Goal: Information Seeking & Learning: Learn about a topic

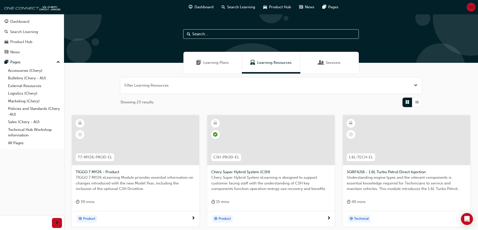
scroll to position [0, 0]
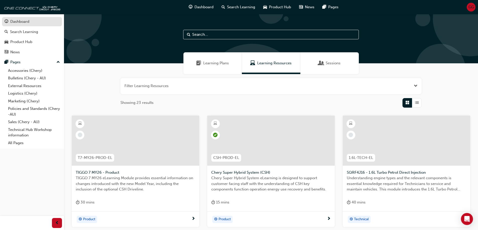
click at [29, 22] on div "Dashboard" at bounding box center [19, 22] width 19 height 6
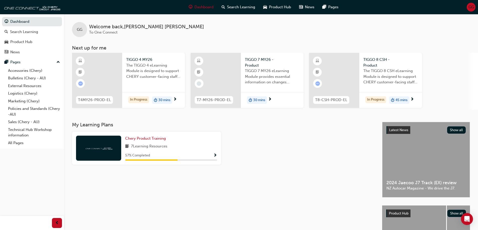
click at [153, 65] on span "The TIGGO 4 eLearning Module is designed to support CHERY customer-facing staff…" at bounding box center [153, 71] width 55 height 17
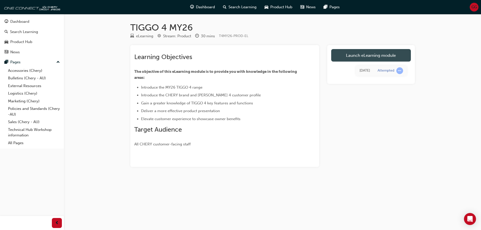
click at [353, 60] on link "Launch eLearning module" at bounding box center [371, 55] width 80 height 13
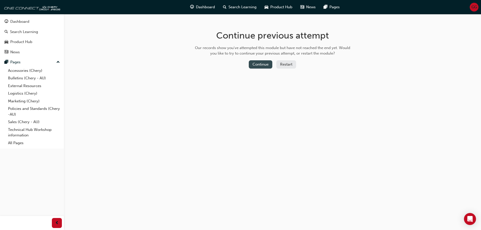
click at [256, 62] on button "Continue" at bounding box center [261, 64] width 24 height 8
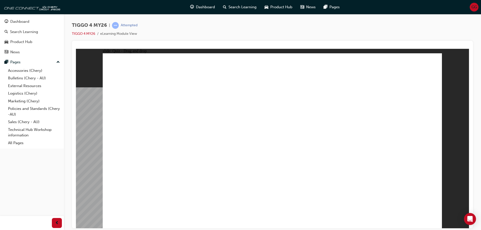
drag, startPoint x: 324, startPoint y: 112, endPoint x: 120, endPoint y: 184, distance: 217.1
drag, startPoint x: 192, startPoint y: 127, endPoint x: 199, endPoint y: 185, distance: 58.3
drag, startPoint x: 160, startPoint y: 116, endPoint x: 283, endPoint y: 143, distance: 126.3
drag, startPoint x: 280, startPoint y: 116, endPoint x: 376, endPoint y: 130, distance: 97.5
drag, startPoint x: 390, startPoint y: 117, endPoint x: 399, endPoint y: 193, distance: 76.3
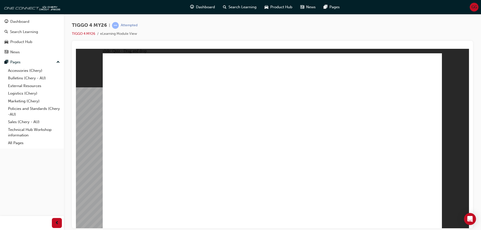
radio input "true"
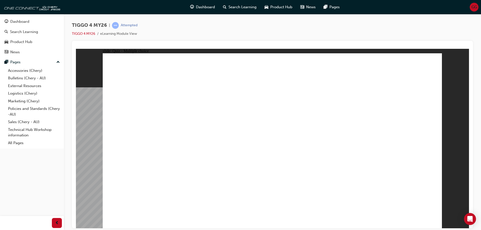
radio input "false"
radio input "true"
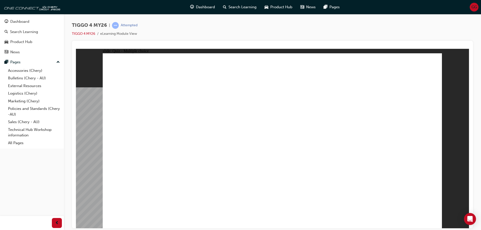
radio input "true"
drag, startPoint x: 146, startPoint y: 127, endPoint x: 386, endPoint y: 109, distance: 240.5
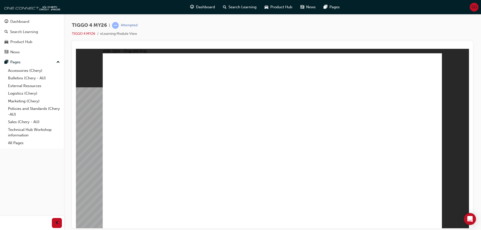
drag, startPoint x: 154, startPoint y: 147, endPoint x: 377, endPoint y: 140, distance: 223.2
drag, startPoint x: 157, startPoint y: 165, endPoint x: 323, endPoint y: 105, distance: 176.6
drag, startPoint x: 222, startPoint y: 126, endPoint x: 308, endPoint y: 118, distance: 86.6
drag, startPoint x: 220, startPoint y: 142, endPoint x: 308, endPoint y: 121, distance: 90.8
drag, startPoint x: 329, startPoint y: 115, endPoint x: 342, endPoint y: 135, distance: 24.3
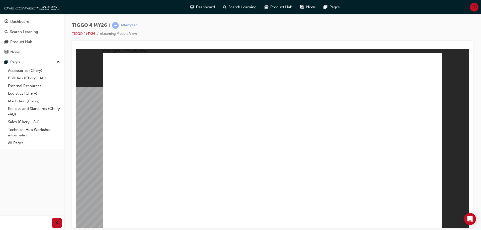
drag, startPoint x: 230, startPoint y: 159, endPoint x: 380, endPoint y: 150, distance: 150.0
drag, startPoint x: 163, startPoint y: 179, endPoint x: 394, endPoint y: 156, distance: 232.8
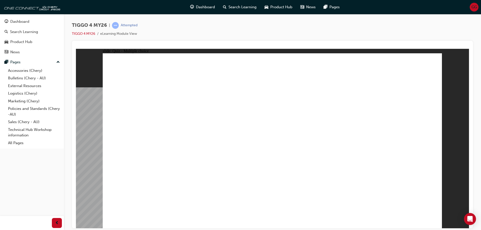
radio input "true"
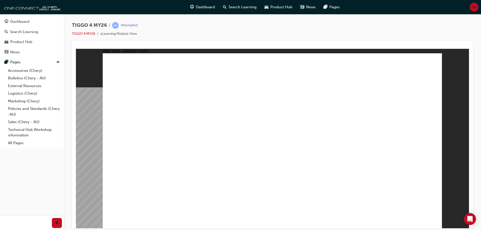
radio input "true"
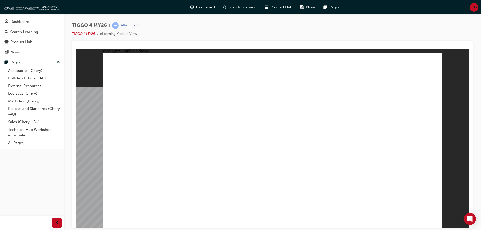
radio input "true"
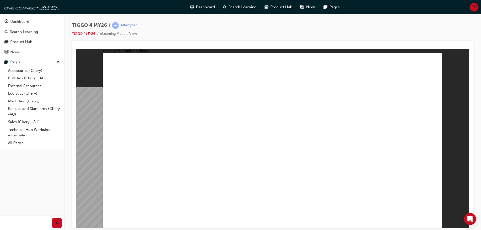
radio input "true"
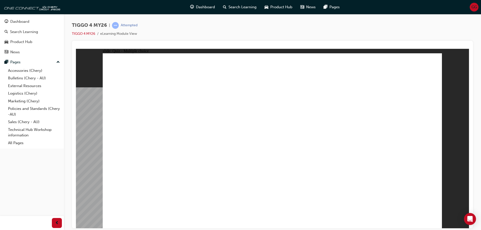
drag, startPoint x: 268, startPoint y: 167, endPoint x: 268, endPoint y: 171, distance: 4.0
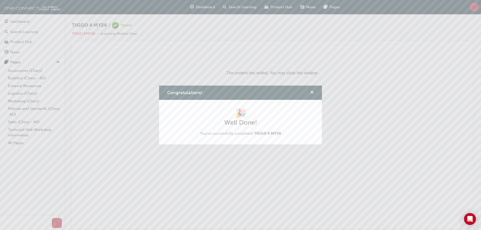
click at [311, 91] on span "cross-icon" at bounding box center [312, 93] width 4 height 5
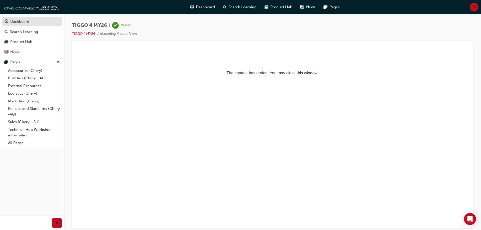
click at [30, 21] on div "Dashboard" at bounding box center [32, 22] width 55 height 6
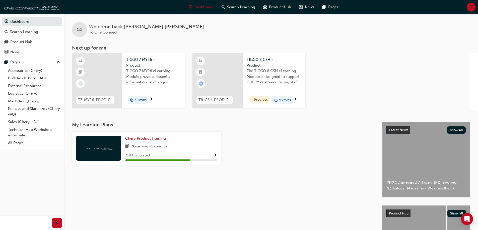
click at [145, 99] on span "30 mins" at bounding box center [140, 101] width 12 height 6
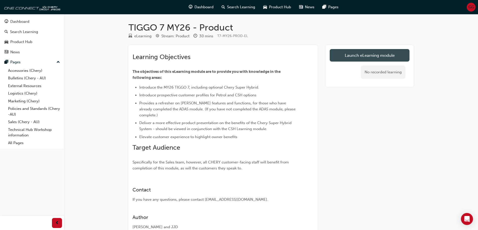
click at [382, 51] on link "Launch eLearning module" at bounding box center [369, 55] width 80 height 13
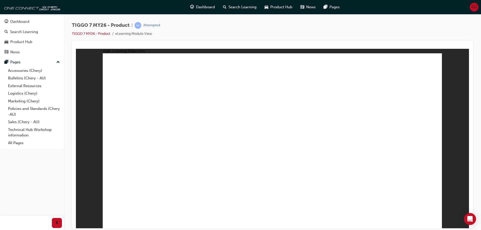
drag, startPoint x: 166, startPoint y: 190, endPoint x: 342, endPoint y: 195, distance: 176.5
drag, startPoint x: 361, startPoint y: 197, endPoint x: 382, endPoint y: 204, distance: 22.4
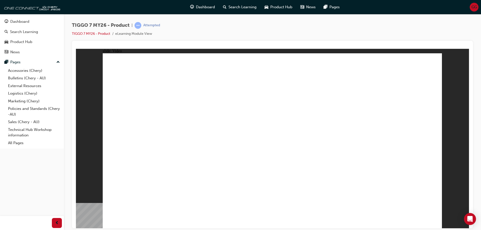
drag, startPoint x: 391, startPoint y: 193, endPoint x: 396, endPoint y: 195, distance: 5.5
drag, startPoint x: 430, startPoint y: 220, endPoint x: 351, endPoint y: 190, distance: 84.3
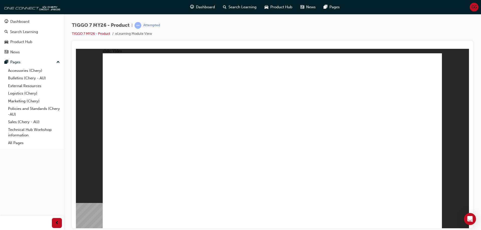
drag, startPoint x: 213, startPoint y: 135, endPoint x: 210, endPoint y: 137, distance: 3.3
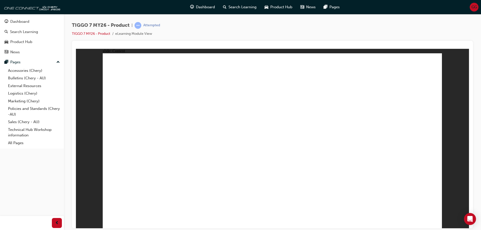
drag, startPoint x: 360, startPoint y: 158, endPoint x: 339, endPoint y: 119, distance: 45.1
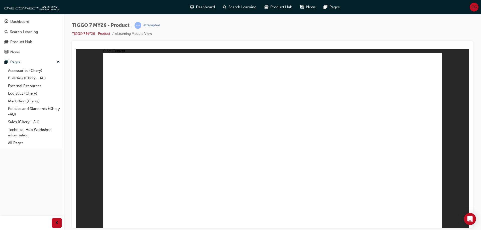
drag, startPoint x: 342, startPoint y: 129, endPoint x: 341, endPoint y: 137, distance: 8.1
drag, startPoint x: 341, startPoint y: 138, endPoint x: 343, endPoint y: 150, distance: 11.7
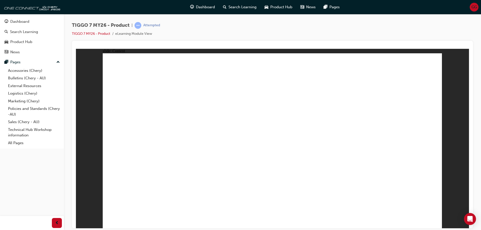
drag, startPoint x: 366, startPoint y: 200, endPoint x: 352, endPoint y: 175, distance: 28.4
drag, startPoint x: 350, startPoint y: 137, endPoint x: 350, endPoint y: 134, distance: 3.0
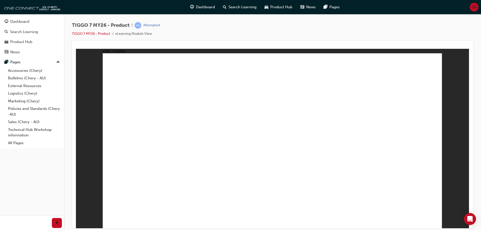
drag, startPoint x: 344, startPoint y: 101, endPoint x: 340, endPoint y: 77, distance: 24.9
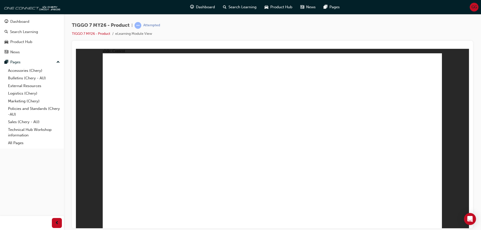
drag, startPoint x: 286, startPoint y: 76, endPoint x: 321, endPoint y: 75, distance: 34.9
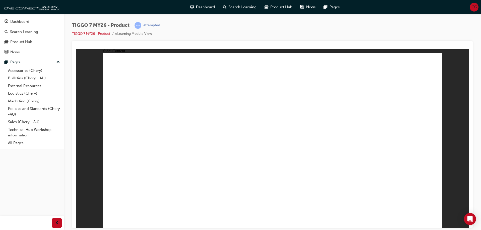
drag, startPoint x: 320, startPoint y: 76, endPoint x: 375, endPoint y: 80, distance: 55.0
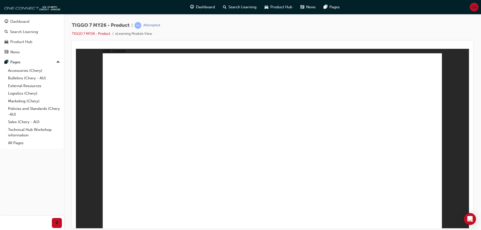
drag, startPoint x: 297, startPoint y: 136, endPoint x: 195, endPoint y: 122, distance: 103.4
drag, startPoint x: 195, startPoint y: 122, endPoint x: 164, endPoint y: 126, distance: 30.5
drag, startPoint x: 164, startPoint y: 126, endPoint x: 154, endPoint y: 129, distance: 10.3
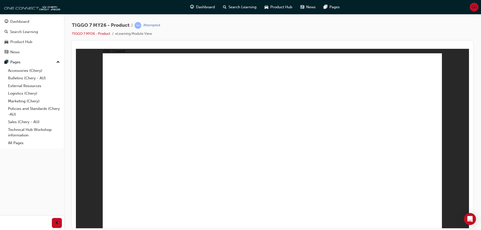
drag, startPoint x: 154, startPoint y: 129, endPoint x: 185, endPoint y: 125, distance: 31.0
drag, startPoint x: 185, startPoint y: 125, endPoint x: 222, endPoint y: 124, distance: 36.4
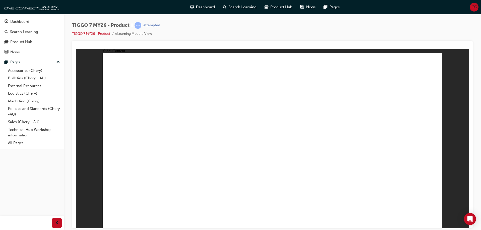
drag, startPoint x: 222, startPoint y: 124, endPoint x: 296, endPoint y: 132, distance: 74.4
drag, startPoint x: 304, startPoint y: 134, endPoint x: 323, endPoint y: 131, distance: 19.3
drag, startPoint x: 323, startPoint y: 131, endPoint x: 343, endPoint y: 121, distance: 22.9
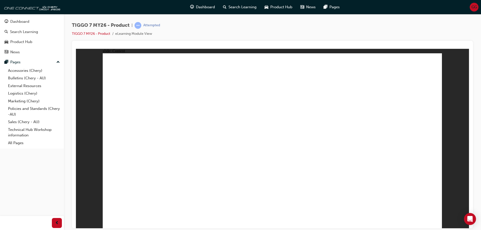
drag, startPoint x: 178, startPoint y: 130, endPoint x: 194, endPoint y: 130, distance: 15.5
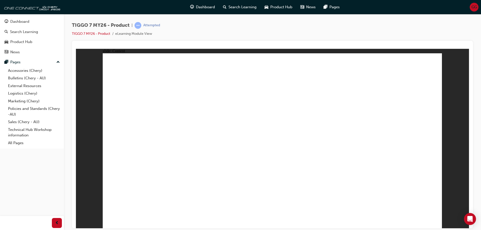
drag, startPoint x: 269, startPoint y: 89, endPoint x: 268, endPoint y: 81, distance: 8.1
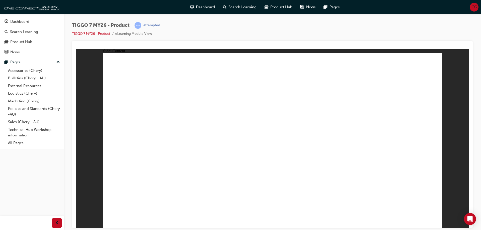
drag, startPoint x: 307, startPoint y: 138, endPoint x: 306, endPoint y: 142, distance: 3.8
drag, startPoint x: 305, startPoint y: 150, endPoint x: 306, endPoint y: 157, distance: 6.6
drag, startPoint x: 306, startPoint y: 157, endPoint x: 307, endPoint y: 161, distance: 4.6
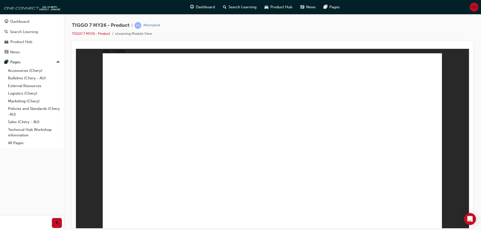
drag, startPoint x: 309, startPoint y: 167, endPoint x: 311, endPoint y: 172, distance: 5.8
drag, startPoint x: 311, startPoint y: 172, endPoint x: 319, endPoint y: 177, distance: 9.0
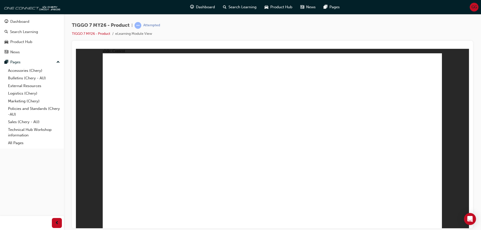
drag, startPoint x: 319, startPoint y: 177, endPoint x: 366, endPoint y: 189, distance: 48.2
drag, startPoint x: 386, startPoint y: 194, endPoint x: 395, endPoint y: 195, distance: 8.8
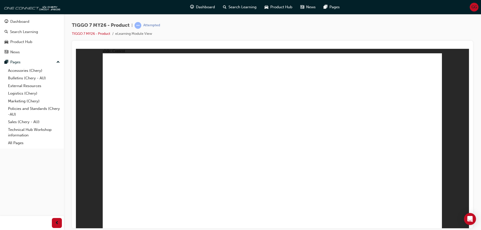
drag, startPoint x: 420, startPoint y: 188, endPoint x: 414, endPoint y: 185, distance: 6.3
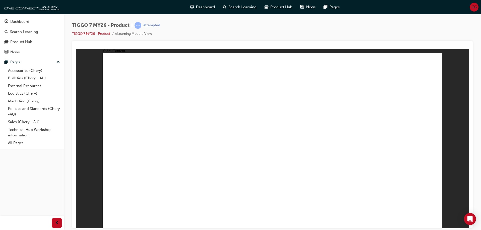
drag, startPoint x: 287, startPoint y: 110, endPoint x: 291, endPoint y: 127, distance: 18.1
drag, startPoint x: 296, startPoint y: 139, endPoint x: 294, endPoint y: 131, distance: 8.3
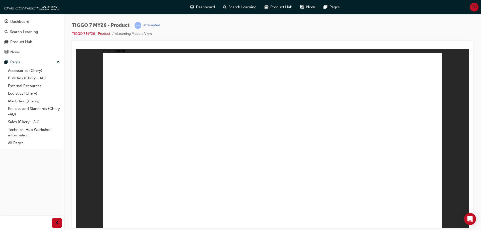
drag, startPoint x: 348, startPoint y: 196, endPoint x: 263, endPoint y: 199, distance: 85.5
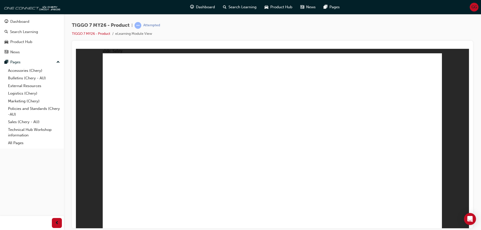
drag, startPoint x: 140, startPoint y: 172, endPoint x: 139, endPoint y: 175, distance: 3.6
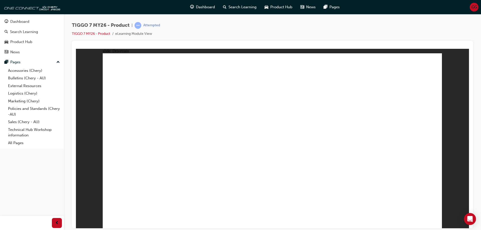
drag, startPoint x: 141, startPoint y: 186, endPoint x: 138, endPoint y: 182, distance: 5.2
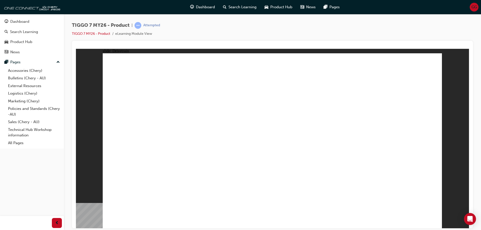
drag, startPoint x: 397, startPoint y: 166, endPoint x: 397, endPoint y: 171, distance: 4.3
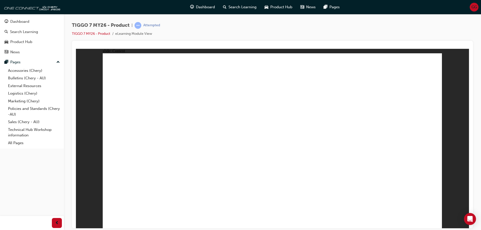
drag, startPoint x: 196, startPoint y: 169, endPoint x: 209, endPoint y: 160, distance: 15.1
drag, startPoint x: 241, startPoint y: 140, endPoint x: 261, endPoint y: 166, distance: 33.2
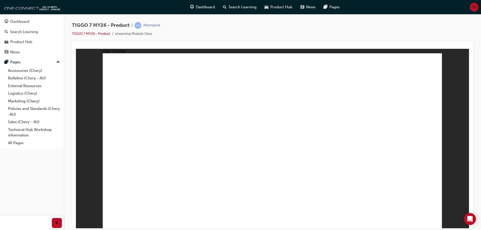
drag, startPoint x: 315, startPoint y: 135, endPoint x: 330, endPoint y: 159, distance: 28.0
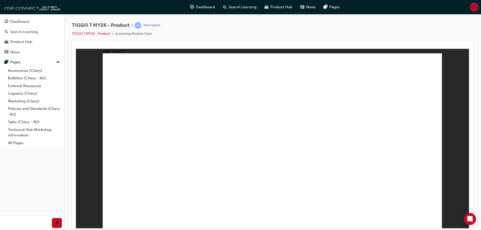
drag, startPoint x: 209, startPoint y: 157, endPoint x: 204, endPoint y: 139, distance: 18.3
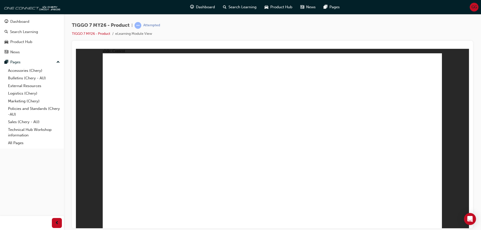
drag, startPoint x: 203, startPoint y: 121, endPoint x: 210, endPoint y: 168, distance: 47.5
drag, startPoint x: 186, startPoint y: 115, endPoint x: 184, endPoint y: 149, distance: 34.9
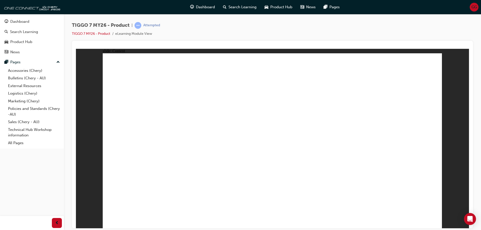
drag, startPoint x: 184, startPoint y: 152, endPoint x: 186, endPoint y: 157, distance: 5.5
drag, startPoint x: 378, startPoint y: 155, endPoint x: 418, endPoint y: 201, distance: 60.3
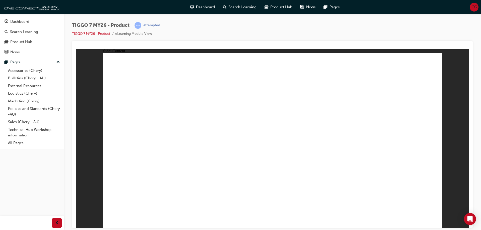
drag, startPoint x: 356, startPoint y: 103, endPoint x: 360, endPoint y: 104, distance: 4.3
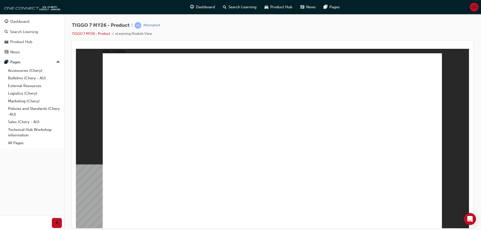
drag, startPoint x: 355, startPoint y: 136, endPoint x: 353, endPoint y: 141, distance: 5.4
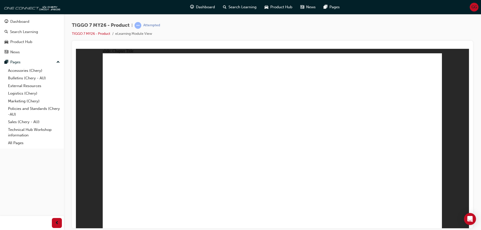
drag, startPoint x: 183, startPoint y: 145, endPoint x: 400, endPoint y: 216, distance: 228.0
drag, startPoint x: 198, startPoint y: 97, endPoint x: 197, endPoint y: 109, distance: 11.8
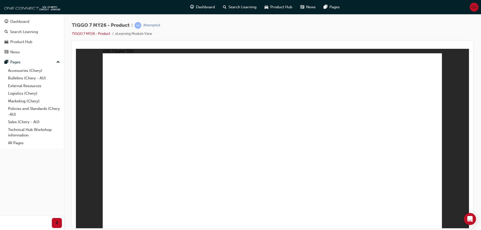
drag, startPoint x: 276, startPoint y: 161, endPoint x: 332, endPoint y: 173, distance: 57.7
drag, startPoint x: 171, startPoint y: 135, endPoint x: 175, endPoint y: 109, distance: 26.6
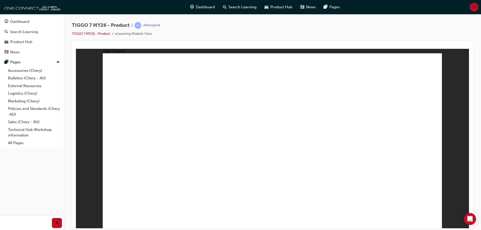
drag, startPoint x: 167, startPoint y: 162, endPoint x: 170, endPoint y: 161, distance: 3.7
drag, startPoint x: 291, startPoint y: 105, endPoint x: 388, endPoint y: 175, distance: 119.9
drag, startPoint x: 430, startPoint y: 221, endPoint x: 272, endPoint y: 164, distance: 167.7
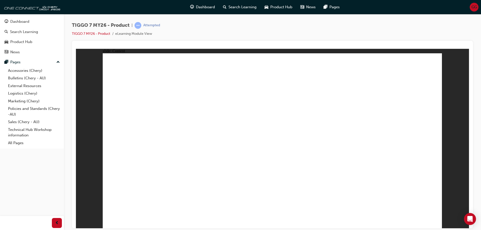
drag, startPoint x: 173, startPoint y: 168, endPoint x: 164, endPoint y: 172, distance: 9.5
drag, startPoint x: 162, startPoint y: 181, endPoint x: 161, endPoint y: 186, distance: 4.9
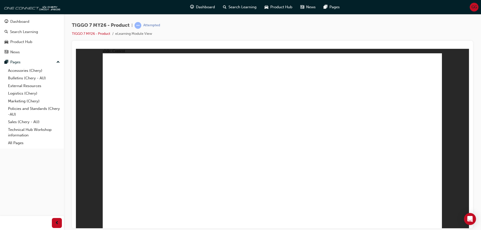
drag, startPoint x: 161, startPoint y: 186, endPoint x: 160, endPoint y: 177, distance: 8.3
drag, startPoint x: 172, startPoint y: 135, endPoint x: 186, endPoint y: 120, distance: 20.0
drag, startPoint x: 340, startPoint y: 144, endPoint x: 353, endPoint y: 155, distance: 17.3
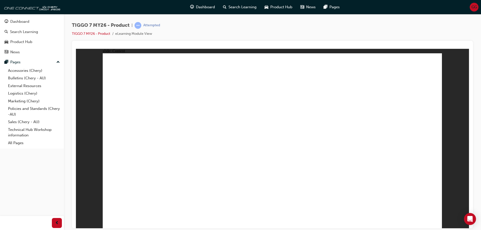
drag, startPoint x: 353, startPoint y: 155, endPoint x: 352, endPoint y: 177, distance: 22.1
drag, startPoint x: 300, startPoint y: 136, endPoint x: 308, endPoint y: 131, distance: 8.9
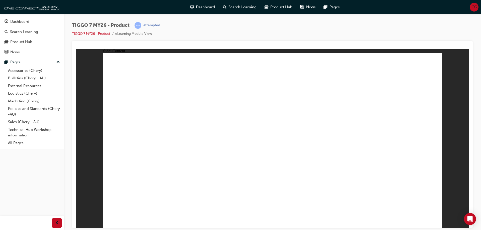
drag, startPoint x: 308, startPoint y: 131, endPoint x: 273, endPoint y: 116, distance: 38.1
drag, startPoint x: 170, startPoint y: 74, endPoint x: 169, endPoint y: 80, distance: 5.7
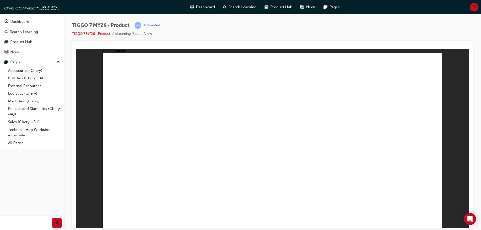
drag, startPoint x: 160, startPoint y: 114, endPoint x: 166, endPoint y: 134, distance: 20.9
drag, startPoint x: 166, startPoint y: 134, endPoint x: 169, endPoint y: 158, distance: 24.5
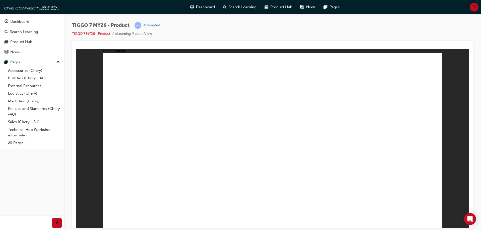
drag, startPoint x: 169, startPoint y: 158, endPoint x: 168, endPoint y: 168, distance: 10.6
drag, startPoint x: 168, startPoint y: 168, endPoint x: 187, endPoint y: 167, distance: 18.6
drag, startPoint x: 291, startPoint y: 76, endPoint x: 381, endPoint y: 76, distance: 90.0
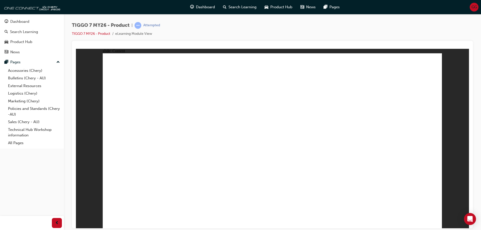
drag, startPoint x: 155, startPoint y: 118, endPoint x: 157, endPoint y: 128, distance: 10.5
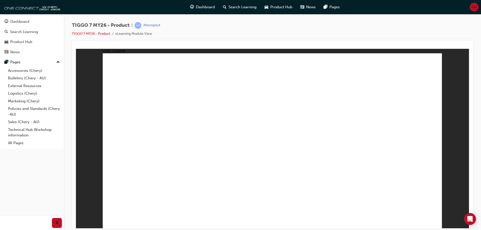
drag, startPoint x: 156, startPoint y: 134, endPoint x: 161, endPoint y: 152, distance: 18.7
drag, startPoint x: 161, startPoint y: 156, endPoint x: 160, endPoint y: 174, distance: 18.1
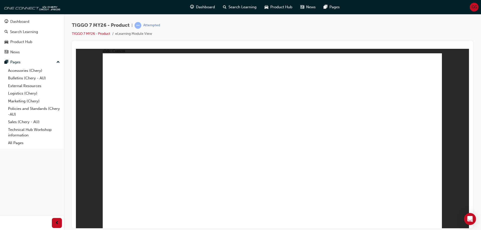
drag, startPoint x: 161, startPoint y: 183, endPoint x: 159, endPoint y: 189, distance: 6.0
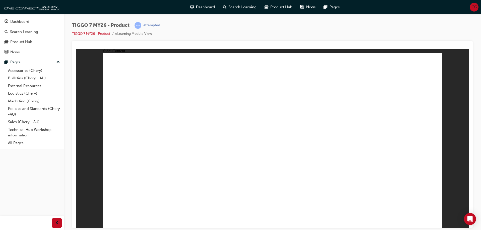
drag, startPoint x: 160, startPoint y: 200, endPoint x: 319, endPoint y: 201, distance: 159.7
drag, startPoint x: 429, startPoint y: 220, endPoint x: 432, endPoint y: 220, distance: 2.8
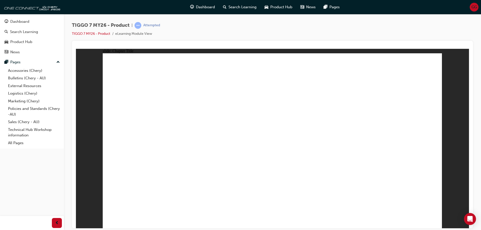
drag, startPoint x: 189, startPoint y: 93, endPoint x: 186, endPoint y: 84, distance: 9.6
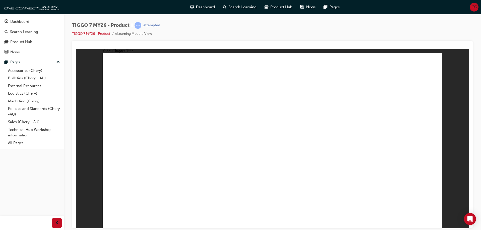
drag, startPoint x: 429, startPoint y: 218, endPoint x: 420, endPoint y: 210, distance: 12.8
drag
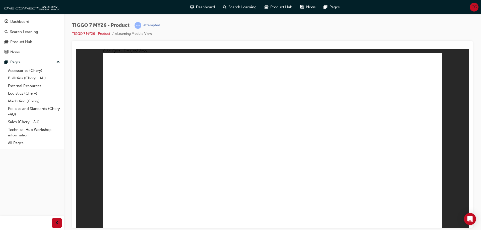
drag, startPoint x: 420, startPoint y: 98, endPoint x: 304, endPoint y: 152, distance: 128.3
drag, startPoint x: 289, startPoint y: 97, endPoint x: 179, endPoint y: 152, distance: 123.1
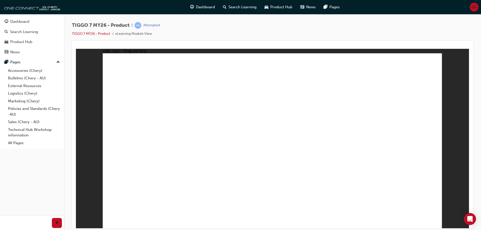
drag, startPoint x: 356, startPoint y: 94, endPoint x: 168, endPoint y: 181, distance: 206.6
drag, startPoint x: 409, startPoint y: 86, endPoint x: 279, endPoint y: 161, distance: 149.5
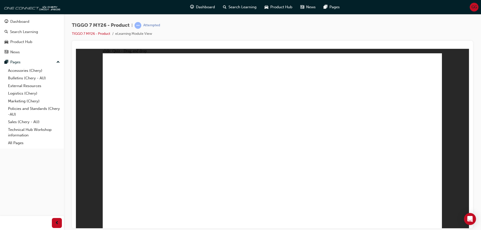
drag, startPoint x: 381, startPoint y: 101, endPoint x: 156, endPoint y: 166, distance: 234.0
drag, startPoint x: 400, startPoint y: 70, endPoint x: 189, endPoint y: 167, distance: 232.3
drag, startPoint x: 372, startPoint y: 85, endPoint x: 201, endPoint y: 157, distance: 186.3
drag, startPoint x: 368, startPoint y: 69, endPoint x: 314, endPoint y: 161, distance: 106.1
drag, startPoint x: 343, startPoint y: 99, endPoint x: 316, endPoint y: 163, distance: 69.6
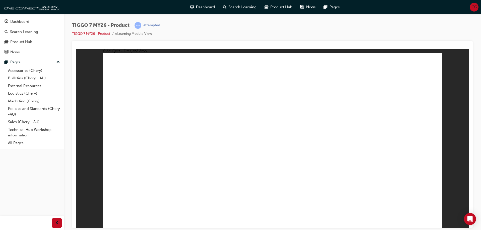
drag, startPoint x: 333, startPoint y: 87, endPoint x: 222, endPoint y: 170, distance: 138.8
drag, startPoint x: 335, startPoint y: 70, endPoint x: 193, endPoint y: 175, distance: 176.2
drag, startPoint x: 301, startPoint y: 74, endPoint x: 318, endPoint y: 161, distance: 89.3
drag, startPoint x: 300, startPoint y: 86, endPoint x: 287, endPoint y: 170, distance: 85.1
drag, startPoint x: 297, startPoint y: 100, endPoint x: 214, endPoint y: 171, distance: 110.1
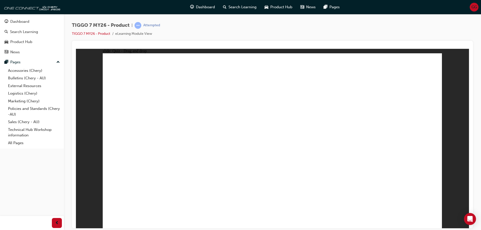
drag, startPoint x: 264, startPoint y: 84, endPoint x: 213, endPoint y: 154, distance: 86.8
drag, startPoint x: 260, startPoint y: 72, endPoint x: 318, endPoint y: 178, distance: 121.2
drag, startPoint x: 409, startPoint y: 86, endPoint x: 398, endPoint y: 159, distance: 74.6
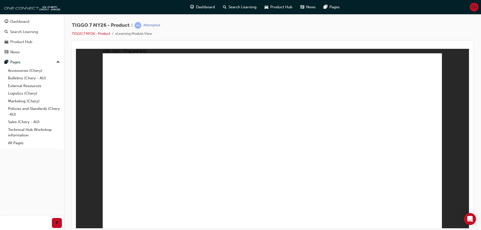
drag, startPoint x: 410, startPoint y: 92, endPoint x: 332, endPoint y: 159, distance: 103.3
drag, startPoint x: 346, startPoint y: 80, endPoint x: 194, endPoint y: 138, distance: 163.4
drag, startPoint x: 276, startPoint y: 86, endPoint x: 288, endPoint y: 170, distance: 84.4
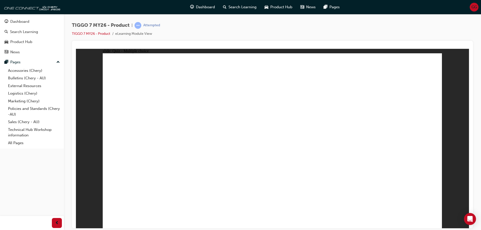
radio input "true"
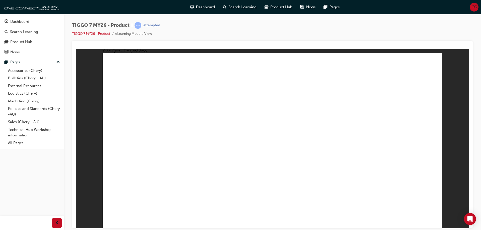
drag, startPoint x: 338, startPoint y: 98, endPoint x: 327, endPoint y: 161, distance: 64.6
drag, startPoint x: 380, startPoint y: 84, endPoint x: 339, endPoint y: 137, distance: 66.2
drag, startPoint x: 338, startPoint y: 86, endPoint x: 332, endPoint y: 166, distance: 79.4
drag, startPoint x: 271, startPoint y: 86, endPoint x: 336, endPoint y: 175, distance: 110.1
drag, startPoint x: 391, startPoint y: 73, endPoint x: 326, endPoint y: 177, distance: 122.8
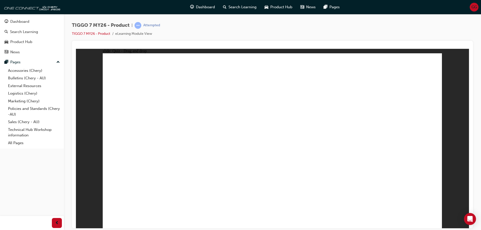
drag, startPoint x: 277, startPoint y: 70, endPoint x: 300, endPoint y: 172, distance: 104.4
radio input "true"
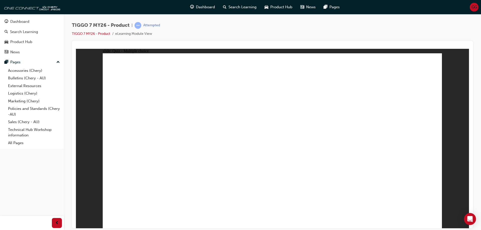
drag, startPoint x: 328, startPoint y: 74, endPoint x: 214, endPoint y: 157, distance: 141.2
drag, startPoint x: 379, startPoint y: 132, endPoint x: 398, endPoint y: 152, distance: 28.2
drag, startPoint x: 405, startPoint y: 75, endPoint x: 279, endPoint y: 144, distance: 143.5
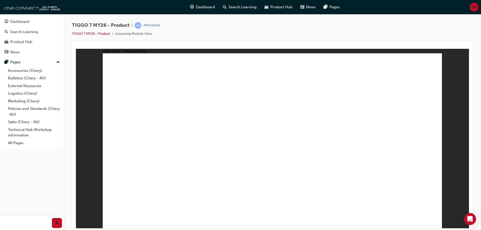
drag, startPoint x: 253, startPoint y: 75, endPoint x: 328, endPoint y: 143, distance: 101.0
drag, startPoint x: 308, startPoint y: 119, endPoint x: 162, endPoint y: 155, distance: 149.9
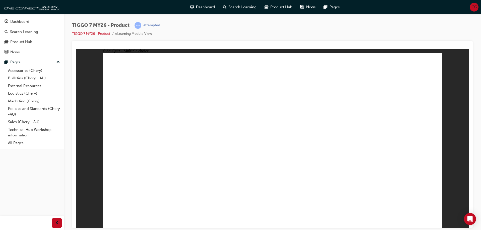
radio input "true"
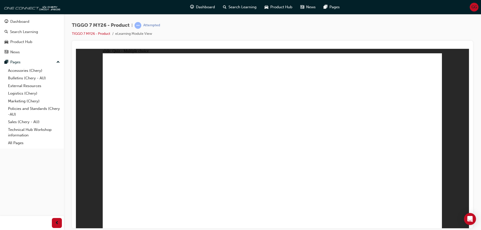
radio input "true"
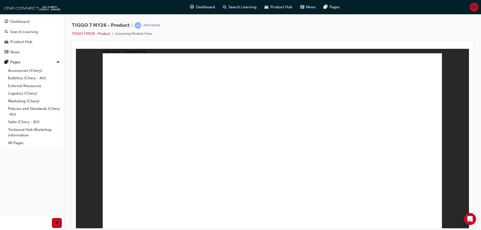
drag, startPoint x: 323, startPoint y: 73, endPoint x: 142, endPoint y: 154, distance: 198.7
drag, startPoint x: 278, startPoint y: 105, endPoint x: 385, endPoint y: 115, distance: 107.5
drag, startPoint x: 405, startPoint y: 68, endPoint x: 282, endPoint y: 147, distance: 146.3
drag, startPoint x: 255, startPoint y: 67, endPoint x: 212, endPoint y: 137, distance: 82.6
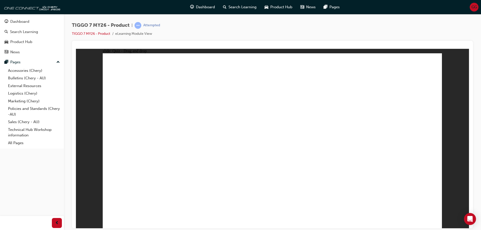
drag, startPoint x: 353, startPoint y: 102, endPoint x: 343, endPoint y: 153, distance: 51.9
drag, startPoint x: 276, startPoint y: 90, endPoint x: 154, endPoint y: 155, distance: 138.2
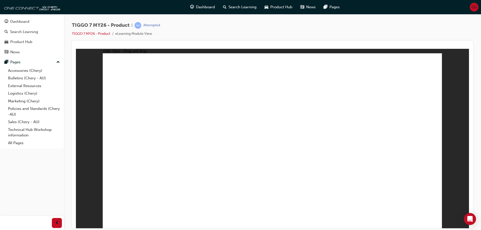
drag, startPoint x: 319, startPoint y: 94, endPoint x: 139, endPoint y: 174, distance: 197.6
drag, startPoint x: 328, startPoint y: 146, endPoint x: 299, endPoint y: 156, distance: 30.5
drag, startPoint x: 276, startPoint y: 98, endPoint x: 294, endPoint y: 163, distance: 67.1
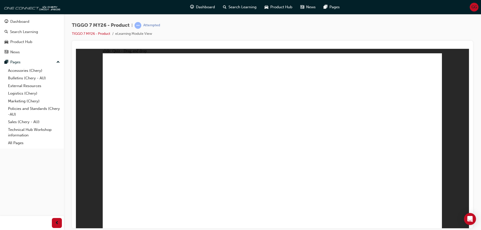
drag, startPoint x: 267, startPoint y: 86, endPoint x: 214, endPoint y: 179, distance: 107.8
drag, startPoint x: 301, startPoint y: 71, endPoint x: 291, endPoint y: 133, distance: 62.9
drag, startPoint x: 304, startPoint y: 87, endPoint x: 327, endPoint y: 140, distance: 57.9
drag, startPoint x: 309, startPoint y: 101, endPoint x: 212, endPoint y: 179, distance: 124.5
drag, startPoint x: 408, startPoint y: 86, endPoint x: 375, endPoint y: 133, distance: 57.4
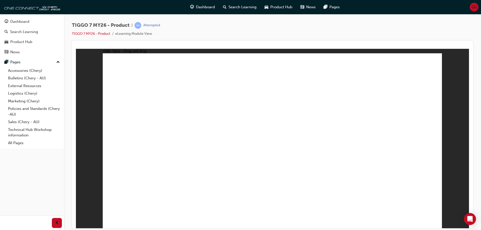
drag, startPoint x: 403, startPoint y: 88, endPoint x: 360, endPoint y: 181, distance: 101.8
drag, startPoint x: 334, startPoint y: 101, endPoint x: 348, endPoint y: 152, distance: 52.9
drag, startPoint x: 404, startPoint y: 69, endPoint x: 208, endPoint y: 162, distance: 217.1
drag, startPoint x: 352, startPoint y: 88, endPoint x: 181, endPoint y: 175, distance: 191.8
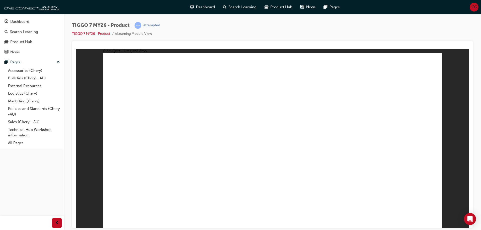
drag, startPoint x: 378, startPoint y: 101, endPoint x: 174, endPoint y: 183, distance: 220.5
drag, startPoint x: 372, startPoint y: 70, endPoint x: 316, endPoint y: 178, distance: 122.0
drag, startPoint x: 340, startPoint y: 86, endPoint x: 273, endPoint y: 104, distance: 69.5
drag, startPoint x: 342, startPoint y: 69, endPoint x: 214, endPoint y: 167, distance: 161.1
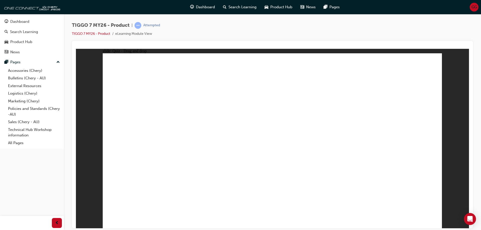
drag, startPoint x: 285, startPoint y: 84, endPoint x: 202, endPoint y: 140, distance: 100.4
drag, startPoint x: 351, startPoint y: 82, endPoint x: 243, endPoint y: 123, distance: 115.4
drag, startPoint x: 417, startPoint y: 86, endPoint x: 390, endPoint y: 177, distance: 95.2
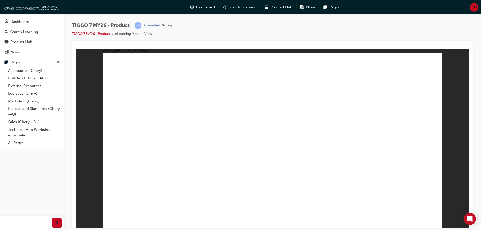
drag, startPoint x: 172, startPoint y: 76, endPoint x: 177, endPoint y: 71, distance: 7.0
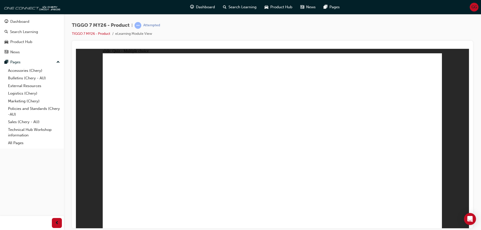
radio input "true"
drag, startPoint x: 281, startPoint y: 72, endPoint x: 294, endPoint y: 135, distance: 64.3
drag, startPoint x: 275, startPoint y: 78, endPoint x: 280, endPoint y: 87, distance: 10.1
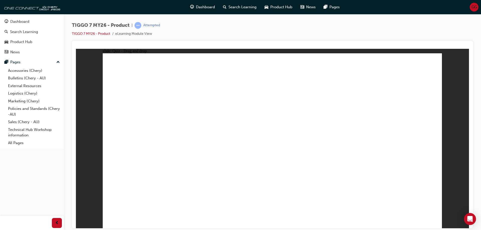
drag, startPoint x: 279, startPoint y: 85, endPoint x: 317, endPoint y: 170, distance: 92.7
drag, startPoint x: 322, startPoint y: 96, endPoint x: 314, endPoint y: 172, distance: 76.8
drag, startPoint x: 320, startPoint y: 87, endPoint x: 332, endPoint y: 179, distance: 92.8
drag, startPoint x: 326, startPoint y: 75, endPoint x: 306, endPoint y: 174, distance: 100.8
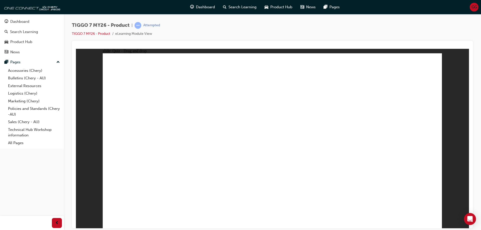
drag, startPoint x: 375, startPoint y: 82, endPoint x: 355, endPoint y: 107, distance: 31.7
drag, startPoint x: 383, startPoint y: 75, endPoint x: 327, endPoint y: 182, distance: 121.3
radio input "true"
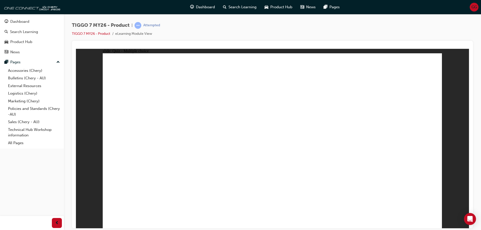
drag, startPoint x: 360, startPoint y: 107, endPoint x: 403, endPoint y: 149, distance: 60.1
drag, startPoint x: 402, startPoint y: 73, endPoint x: 278, endPoint y: 127, distance: 134.9
drag, startPoint x: 302, startPoint y: 108, endPoint x: 296, endPoint y: 113, distance: 8.3
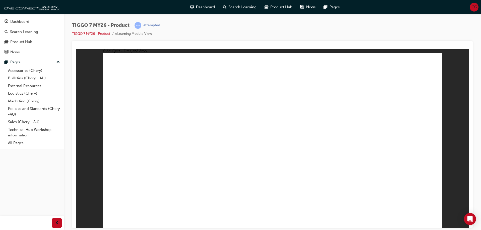
drag, startPoint x: 338, startPoint y: 73, endPoint x: 212, endPoint y: 152, distance: 148.4
drag, startPoint x: 264, startPoint y: 74, endPoint x: 154, endPoint y: 150, distance: 133.5
drag, startPoint x: 279, startPoint y: 106, endPoint x: 401, endPoint y: 185, distance: 145.3
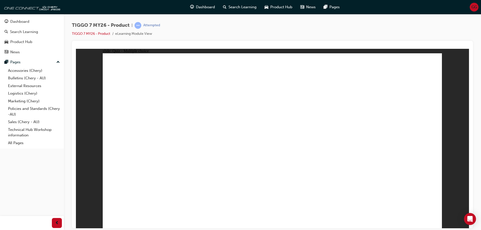
radio input "true"
drag, startPoint x: 76, startPoint y: 148, endPoint x: 240, endPoint y: 162, distance: 164.3
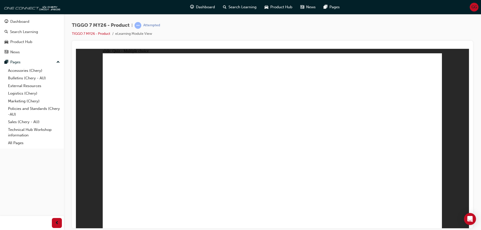
radio input "false"
radio input "true"
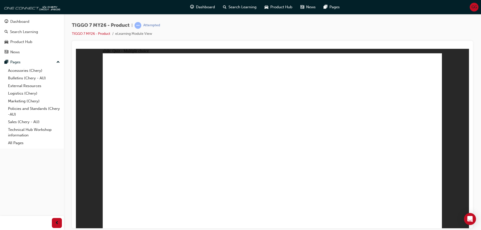
drag, startPoint x: 237, startPoint y: 182, endPoint x: 234, endPoint y: 183, distance: 2.5
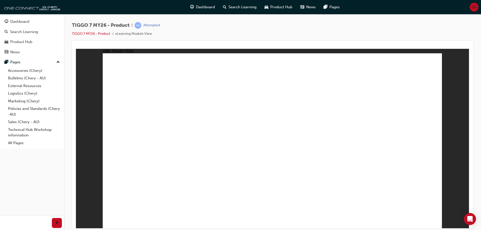
drag, startPoint x: 260, startPoint y: 73, endPoint x: 406, endPoint y: 152, distance: 165.2
drag, startPoint x: 381, startPoint y: 109, endPoint x: 359, endPoint y: 108, distance: 21.6
drag, startPoint x: 408, startPoint y: 76, endPoint x: 158, endPoint y: 154, distance: 261.7
drag, startPoint x: 141, startPoint y: 151, endPoint x: 339, endPoint y: 151, distance: 198.0
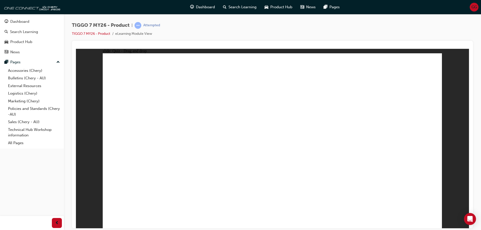
drag, startPoint x: 304, startPoint y: 108, endPoint x: 218, endPoint y: 149, distance: 95.8
drag, startPoint x: 383, startPoint y: 113, endPoint x: 241, endPoint y: 120, distance: 142.0
drag, startPoint x: 340, startPoint y: 81, endPoint x: 284, endPoint y: 159, distance: 96.4
drag, startPoint x: 284, startPoint y: 157, endPoint x: 156, endPoint y: 153, distance: 127.6
drag, startPoint x: 380, startPoint y: 106, endPoint x: 294, endPoint y: 148, distance: 95.4
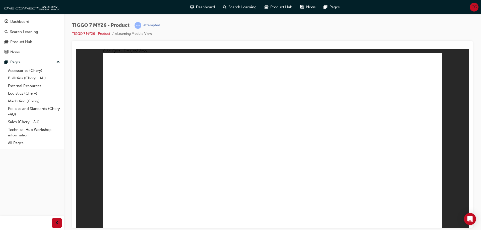
drag, startPoint x: 286, startPoint y: 170, endPoint x: 276, endPoint y: 167, distance: 10.3
drag, startPoint x: 281, startPoint y: 98, endPoint x: 180, endPoint y: 162, distance: 119.3
drag, startPoint x: 347, startPoint y: 90, endPoint x: 157, endPoint y: 166, distance: 204.2
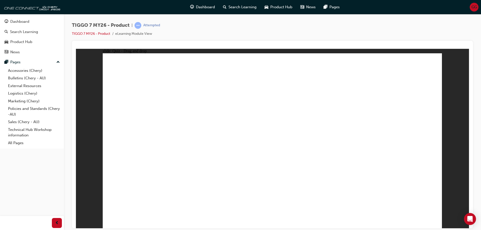
drag, startPoint x: 400, startPoint y: 87, endPoint x: 306, endPoint y: 154, distance: 115.5
drag, startPoint x: 400, startPoint y: 85, endPoint x: 375, endPoint y: 109, distance: 34.2
drag, startPoint x: 406, startPoint y: 73, endPoint x: 155, endPoint y: 170, distance: 268.4
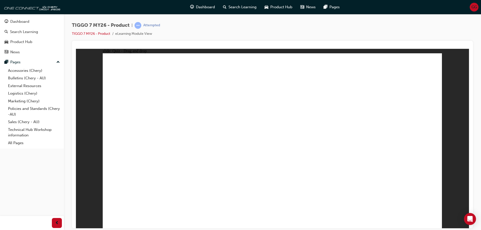
drag, startPoint x: 371, startPoint y: 102, endPoint x: 186, endPoint y: 161, distance: 194.3
drag, startPoint x: 380, startPoint y: 83, endPoint x: 236, endPoint y: 144, distance: 156.0
drag, startPoint x: 342, startPoint y: 102, endPoint x: 345, endPoint y: 162, distance: 60.2
drag, startPoint x: 337, startPoint y: 87, endPoint x: 225, endPoint y: 165, distance: 135.9
drag, startPoint x: 336, startPoint y: 72, endPoint x: 208, endPoint y: 171, distance: 162.3
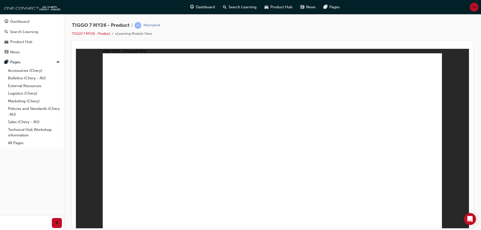
drag, startPoint x: 303, startPoint y: 89, endPoint x: 301, endPoint y: 84, distance: 5.8
drag, startPoint x: 300, startPoint y: 70, endPoint x: 347, endPoint y: 156, distance: 97.6
drag, startPoint x: 304, startPoint y: 102, endPoint x: 209, endPoint y: 165, distance: 114.2
drag, startPoint x: 267, startPoint y: 72, endPoint x: 289, endPoint y: 176, distance: 105.9
drag, startPoint x: 265, startPoint y: 88, endPoint x: 213, endPoint y: 164, distance: 92.1
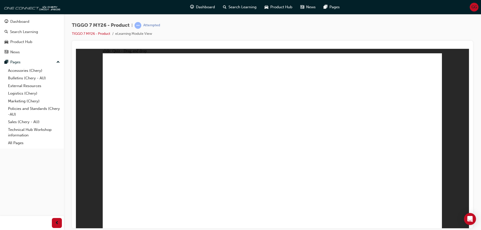
drag, startPoint x: 381, startPoint y: 69, endPoint x: 363, endPoint y: 166, distance: 98.3
drag, startPoint x: 293, startPoint y: 83, endPoint x: 201, endPoint y: 137, distance: 106.6
drag, startPoint x: 350, startPoint y: 88, endPoint x: 197, endPoint y: 153, distance: 167.0
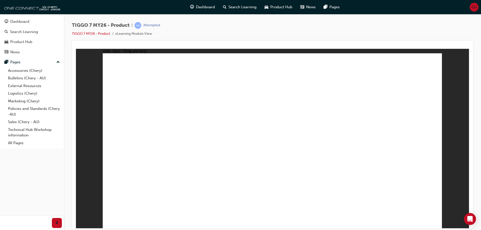
drag, startPoint x: 413, startPoint y: 76, endPoint x: 325, endPoint y: 133, distance: 104.4
radio input "false"
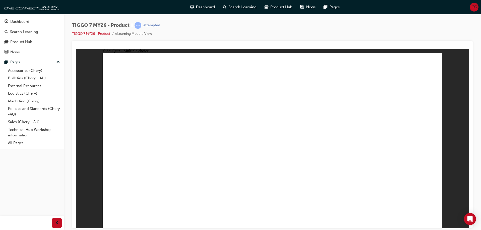
radio input "false"
radio input "true"
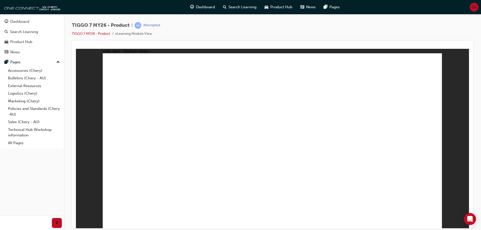
radio input "false"
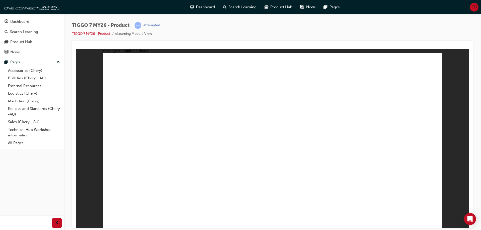
radio input "true"
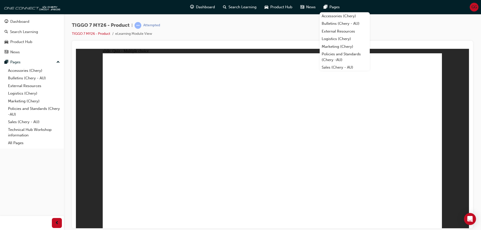
drag, startPoint x: 189, startPoint y: 195, endPoint x: 218, endPoint y: 136, distance: 65.0
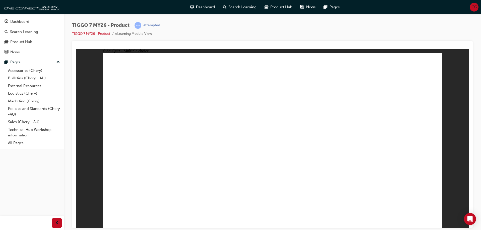
radio input "false"
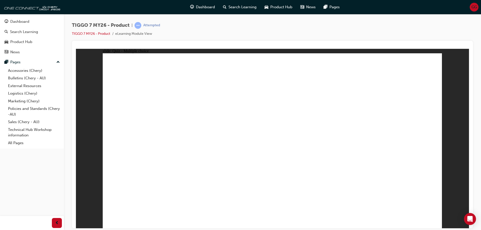
radio input "false"
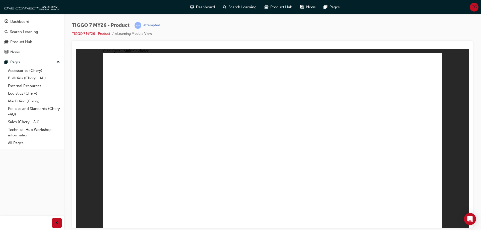
radio input "false"
radio input "true"
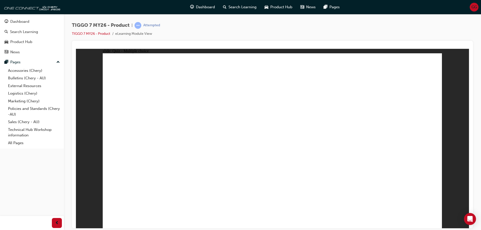
radio input "true"
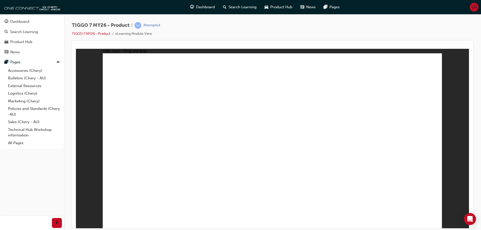
drag, startPoint x: 299, startPoint y: 89, endPoint x: 305, endPoint y: 148, distance: 58.7
drag, startPoint x: 333, startPoint y: 99, endPoint x: 337, endPoint y: 157, distance: 58.6
drag, startPoint x: 336, startPoint y: 87, endPoint x: 282, endPoint y: 82, distance: 54.4
drag, startPoint x: 275, startPoint y: 66, endPoint x: 288, endPoint y: 87, distance: 24.6
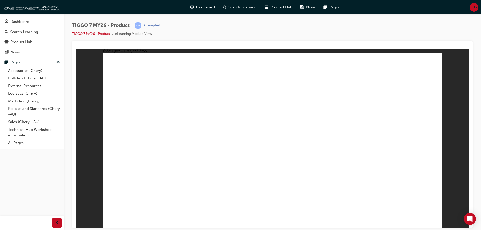
drag, startPoint x: 287, startPoint y: 73, endPoint x: 308, endPoint y: 170, distance: 98.8
drag, startPoint x: 324, startPoint y: 74, endPoint x: 342, endPoint y: 144, distance: 72.5
drag, startPoint x: 398, startPoint y: 88, endPoint x: 356, endPoint y: 178, distance: 98.8
drag, startPoint x: 380, startPoint y: 81, endPoint x: 330, endPoint y: 159, distance: 92.1
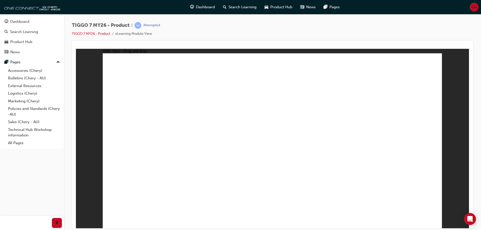
radio input "true"
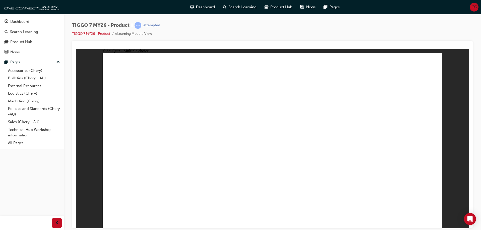
drag, startPoint x: 373, startPoint y: 118, endPoint x: 408, endPoint y: 154, distance: 50.2
drag, startPoint x: 298, startPoint y: 121, endPoint x: 288, endPoint y: 153, distance: 33.0
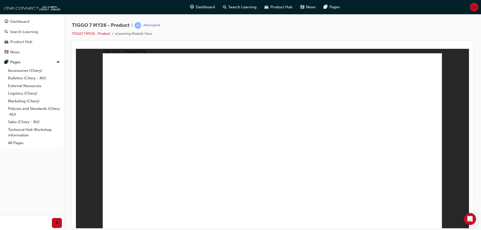
drag, startPoint x: 403, startPoint y: 73, endPoint x: 152, endPoint y: 153, distance: 263.9
drag, startPoint x: 335, startPoint y: 71, endPoint x: 282, endPoint y: 91, distance: 56.5
drag, startPoint x: 279, startPoint y: 81, endPoint x: 355, endPoint y: 152, distance: 103.9
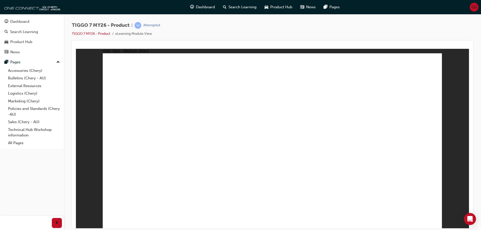
drag, startPoint x: 226, startPoint y: 125, endPoint x: 235, endPoint y: 99, distance: 27.5
radio input "true"
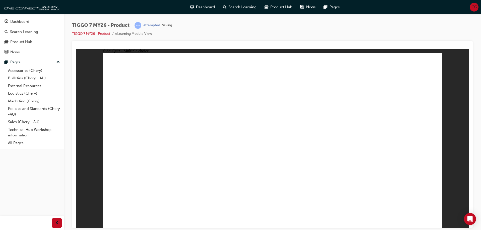
radio input "true"
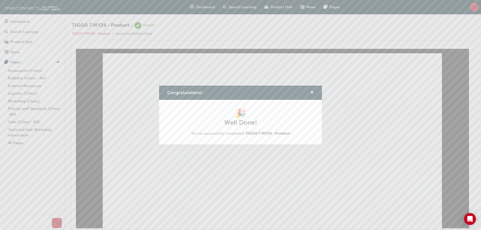
drag, startPoint x: 309, startPoint y: 93, endPoint x: 312, endPoint y: 92, distance: 3.1
click at [309, 93] on div "Congratulations!" at bounding box center [310, 93] width 8 height 6
click at [312, 92] on span "cross-icon" at bounding box center [312, 93] width 4 height 5
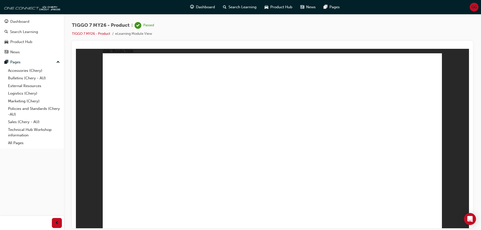
click at [26, 27] on button "Dashboard Search Learning Product Hub News Pages" at bounding box center [32, 37] width 60 height 42
click at [26, 24] on div "Dashboard" at bounding box center [19, 22] width 19 height 6
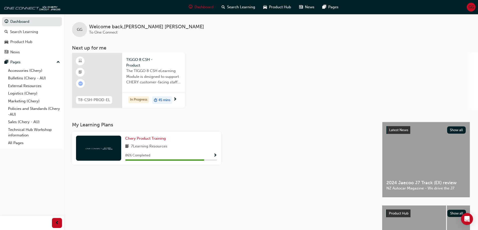
click at [158, 85] on span "The TIGGO 8 CSH eLearning Module is designed to support CHERY customer-facing s…" at bounding box center [153, 76] width 55 height 17
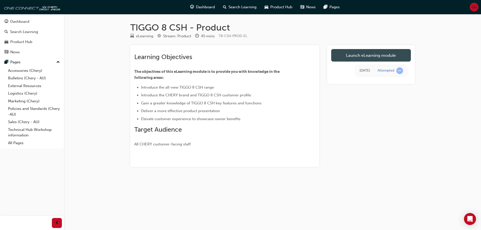
click at [380, 53] on link "Launch eLearning module" at bounding box center [371, 55] width 80 height 13
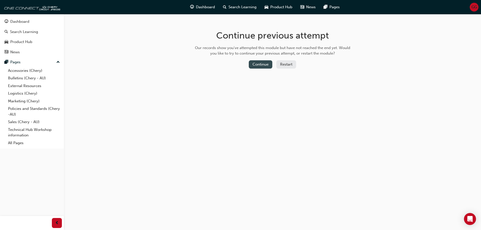
click at [257, 62] on button "Continue" at bounding box center [261, 64] width 24 height 8
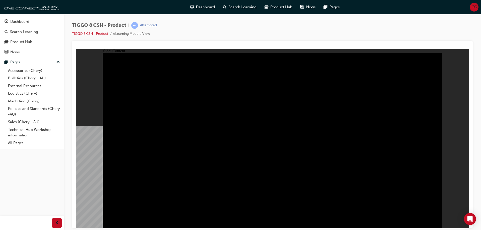
drag, startPoint x: 126, startPoint y: 169, endPoint x: 210, endPoint y: 171, distance: 83.2
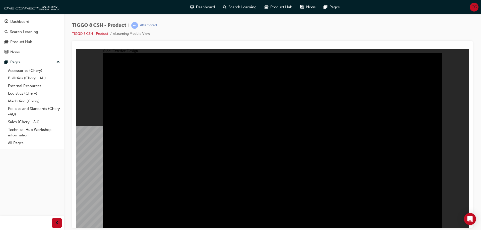
drag, startPoint x: 269, startPoint y: 164, endPoint x: 272, endPoint y: 163, distance: 3.6
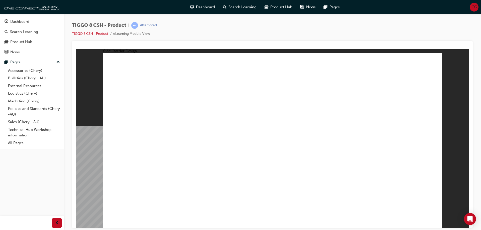
drag, startPoint x: 150, startPoint y: 171, endPoint x: 144, endPoint y: 181, distance: 11.2
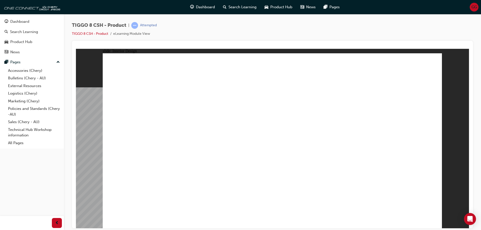
drag, startPoint x: 418, startPoint y: 71, endPoint x: 422, endPoint y: 65, distance: 7.3
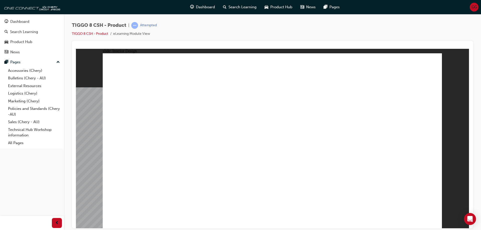
drag, startPoint x: 112, startPoint y: 157, endPoint x: 146, endPoint y: 165, distance: 35.3
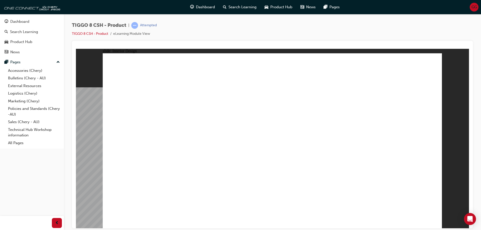
drag, startPoint x: 232, startPoint y: 175, endPoint x: 223, endPoint y: 177, distance: 9.3
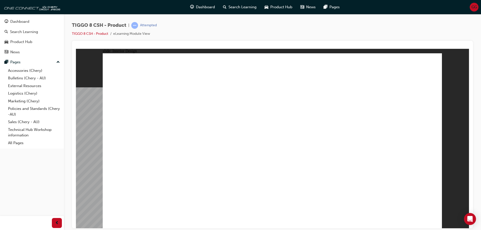
drag, startPoint x: 301, startPoint y: 142, endPoint x: 305, endPoint y: 141, distance: 4.2
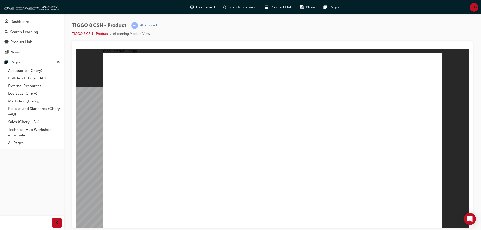
drag, startPoint x: 111, startPoint y: 151, endPoint x: 129, endPoint y: 153, distance: 18.1
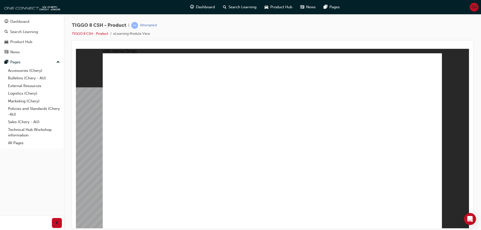
drag, startPoint x: 143, startPoint y: 175, endPoint x: 141, endPoint y: 169, distance: 5.7
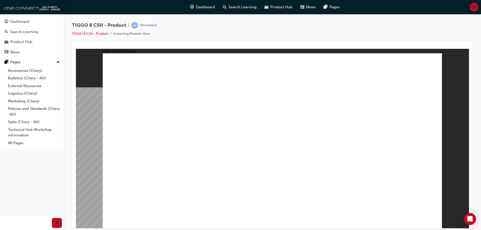
drag, startPoint x: 351, startPoint y: 173, endPoint x: 353, endPoint y: 168, distance: 5.4
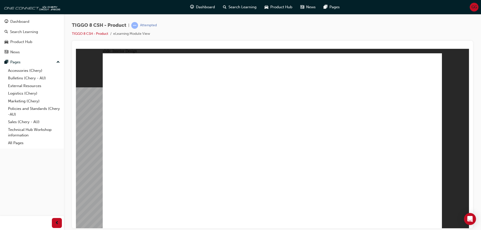
drag, startPoint x: 357, startPoint y: 161, endPoint x: 303, endPoint y: 176, distance: 56.7
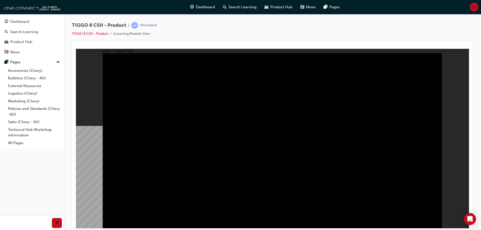
drag, startPoint x: 245, startPoint y: 156, endPoint x: 247, endPoint y: 161, distance: 5.5
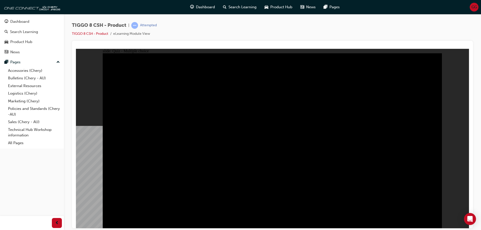
radio input "true"
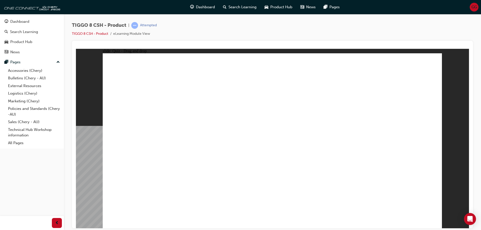
drag, startPoint x: 290, startPoint y: 99, endPoint x: 343, endPoint y: 158, distance: 79.7
drag, startPoint x: 367, startPoint y: 107, endPoint x: 405, endPoint y: 147, distance: 54.4
drag, startPoint x: 318, startPoint y: 105, endPoint x: 216, endPoint y: 130, distance: 104.6
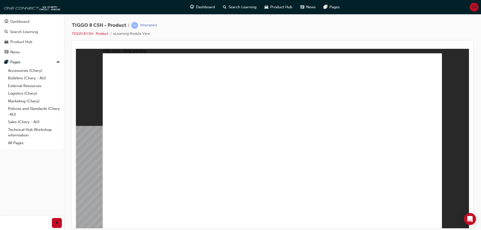
drag, startPoint x: 300, startPoint y: 112, endPoint x: 284, endPoint y: 156, distance: 46.7
drag, startPoint x: 333, startPoint y: 73, endPoint x: 230, endPoint y: 150, distance: 128.8
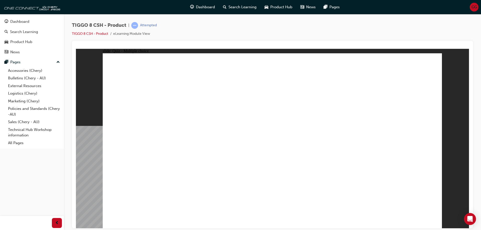
checkbox input "true"
radio input "true"
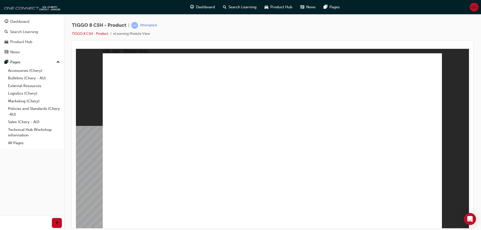
drag, startPoint x: 275, startPoint y: 72, endPoint x: 343, endPoint y: 176, distance: 124.2
drag, startPoint x: 285, startPoint y: 85, endPoint x: 332, endPoint y: 124, distance: 60.8
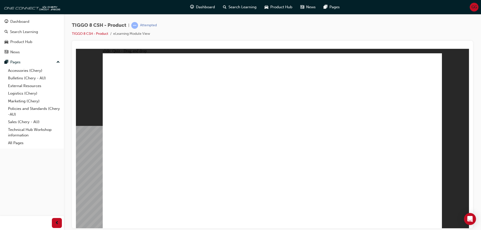
drag, startPoint x: 343, startPoint y: 103, endPoint x: 343, endPoint y: 140, distance: 37.9
drag, startPoint x: 345, startPoint y: 97, endPoint x: 349, endPoint y: 161, distance: 64.3
drag, startPoint x: 346, startPoint y: 99, endPoint x: 340, endPoint y: 161, distance: 62.0
drag, startPoint x: 390, startPoint y: 88, endPoint x: 344, endPoint y: 181, distance: 103.6
drag, startPoint x: 391, startPoint y: 69, endPoint x: 330, endPoint y: 169, distance: 117.0
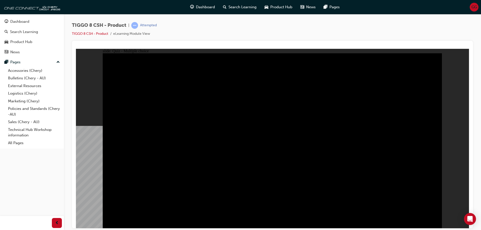
radio input "true"
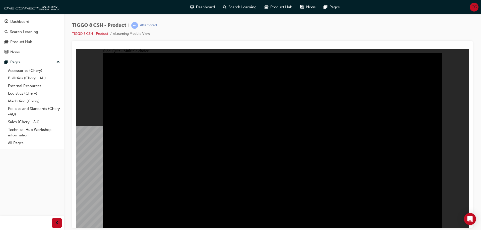
radio input "true"
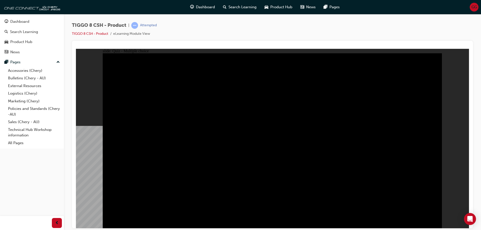
checkbox input "true"
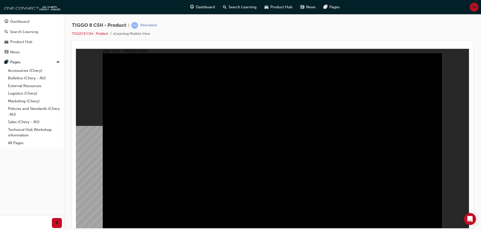
checkbox input "true"
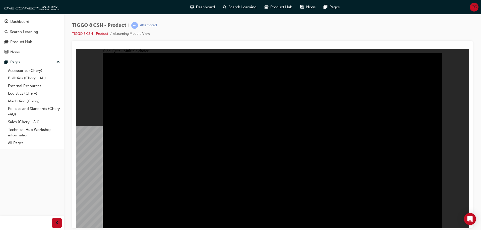
checkbox input "true"
checkbox input "false"
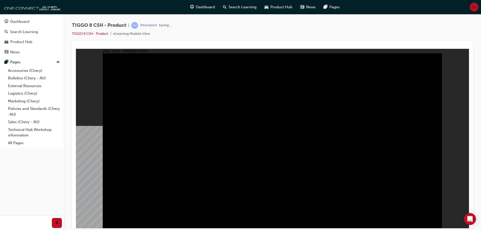
drag, startPoint x: 334, startPoint y: 99, endPoint x: 284, endPoint y: 87, distance: 51.6
checkbox input "false"
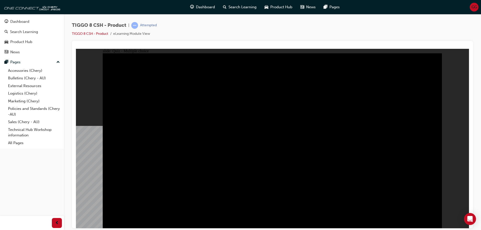
checkbox input "true"
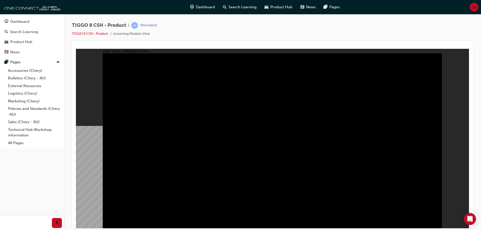
checkbox input "true"
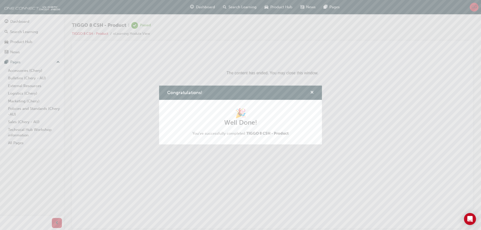
click at [312, 93] on span "cross-icon" at bounding box center [312, 93] width 4 height 5
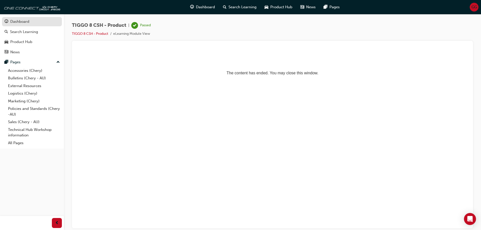
click at [33, 24] on div "Dashboard" at bounding box center [32, 22] width 55 height 6
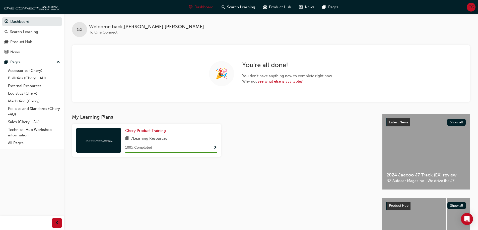
click at [265, 142] on div at bounding box center [299, 142] width 153 height 37
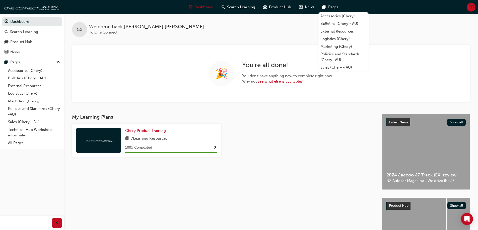
click at [472, 8] on span "GG" at bounding box center [471, 7] width 6 height 6
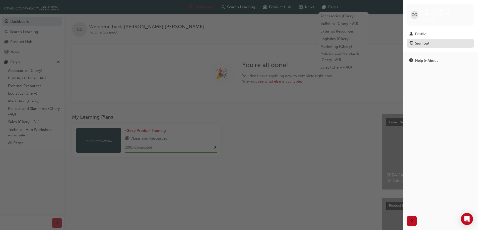
click at [428, 41] on div "Sign out" at bounding box center [422, 44] width 14 height 6
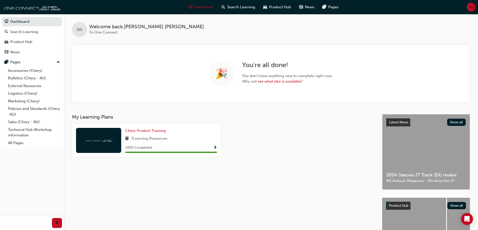
click at [470, 10] on div "GG" at bounding box center [470, 7] width 9 height 9
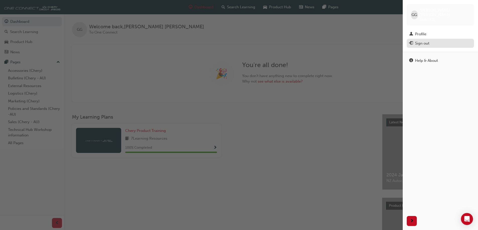
click at [420, 41] on div "Sign out" at bounding box center [422, 44] width 14 height 6
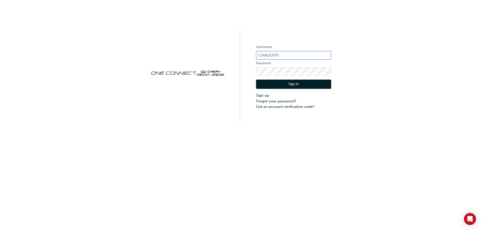
click at [296, 56] on input "CHAU1975" at bounding box center [293, 55] width 75 height 9
click at [322, 30] on div "Username CHAU1975 Password Sign In Sign up Forgot your password? Got an account…" at bounding box center [240, 61] width 481 height 123
click at [294, 57] on input "CHAU1975" at bounding box center [293, 55] width 75 height 9
type input "CHAU1947"
drag, startPoint x: 253, startPoint y: 80, endPoint x: 262, endPoint y: 84, distance: 10.2
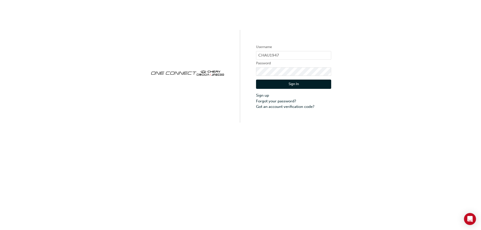
click at [255, 81] on div "Username CHAU1947 Password Sign In Sign up Forgot your password? Got an account…" at bounding box center [240, 61] width 481 height 123
click at [269, 85] on button "Sign In" at bounding box center [293, 85] width 75 height 10
